Goal: Transaction & Acquisition: Subscribe to service/newsletter

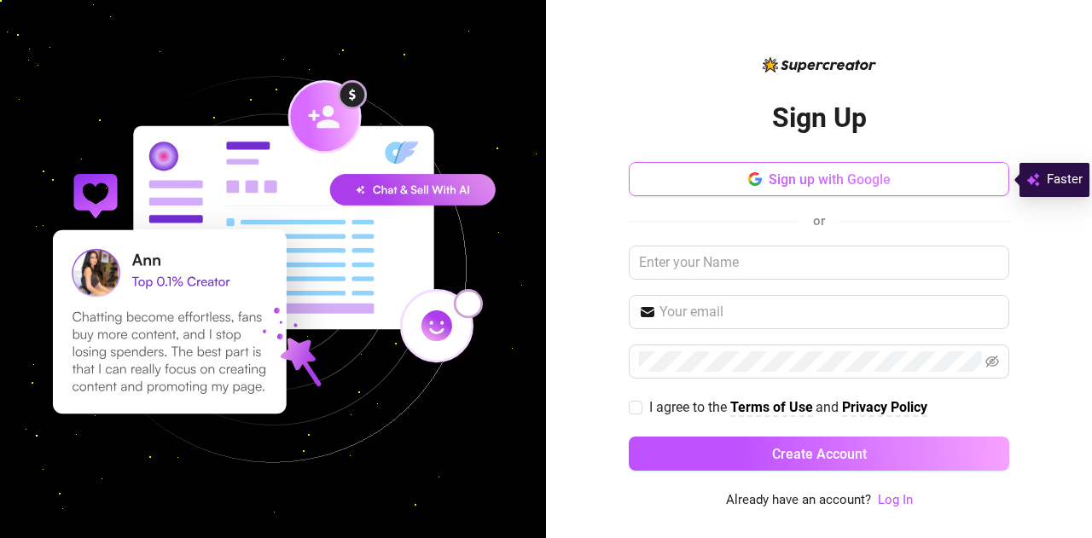
click at [732, 191] on button "Sign up with Google" at bounding box center [819, 179] width 381 height 34
click at [807, 180] on span "Sign up with Google" at bounding box center [830, 179] width 122 height 16
